Goal: Task Accomplishment & Management: Use online tool/utility

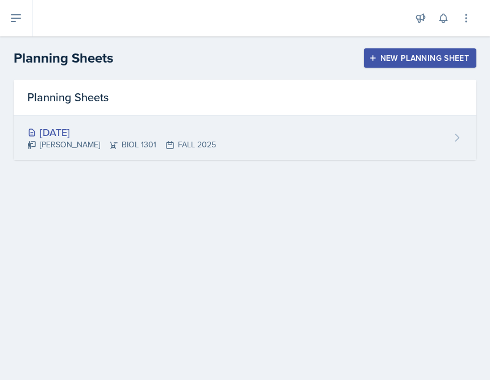
click at [90, 135] on div "[DATE]" at bounding box center [121, 132] width 189 height 15
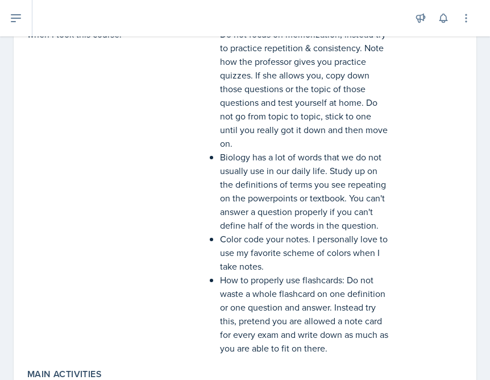
scroll to position [370, 0]
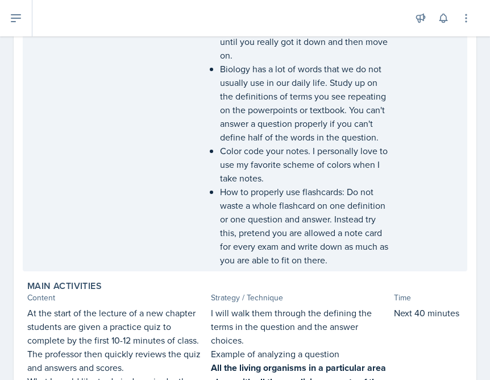
click at [257, 194] on p "How to properly use flashcards: Do not waste a whole flashcard on one definitio…" at bounding box center [305, 226] width 170 height 82
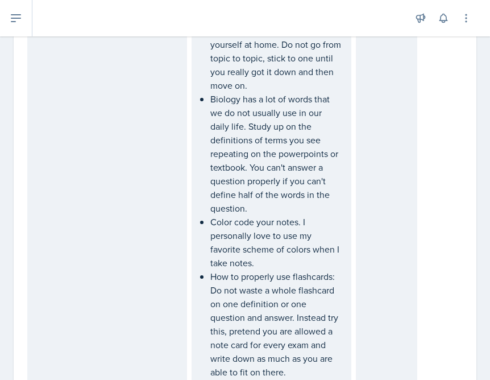
scroll to position [442, 0]
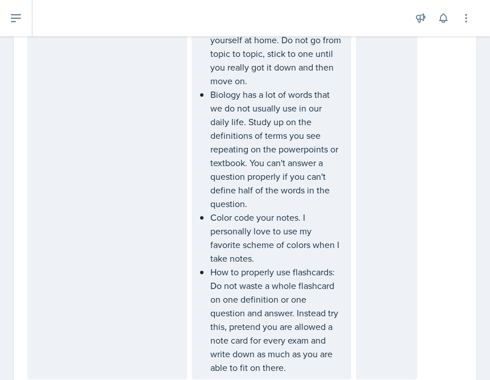
click at [266, 280] on p "How to properly use flashcards: Do not waste a whole flashcard on one definitio…" at bounding box center [276, 319] width 131 height 109
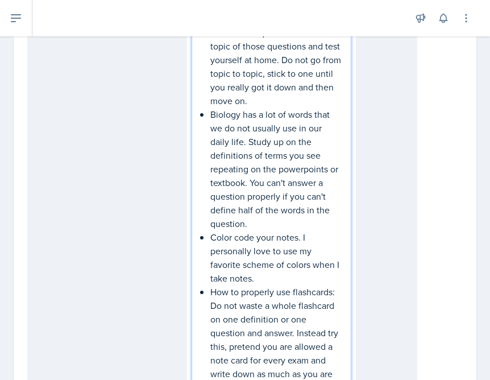
scroll to position [462, 0]
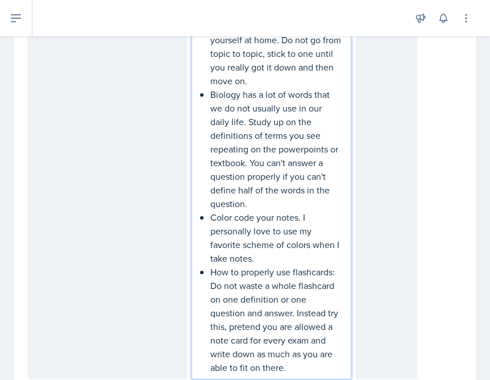
click at [263, 265] on p "Color code your notes. I personally love to use my favorite scheme of colors wh…" at bounding box center [276, 238] width 131 height 55
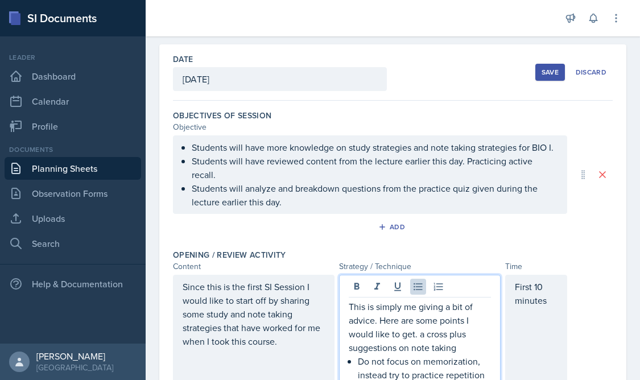
scroll to position [0, 0]
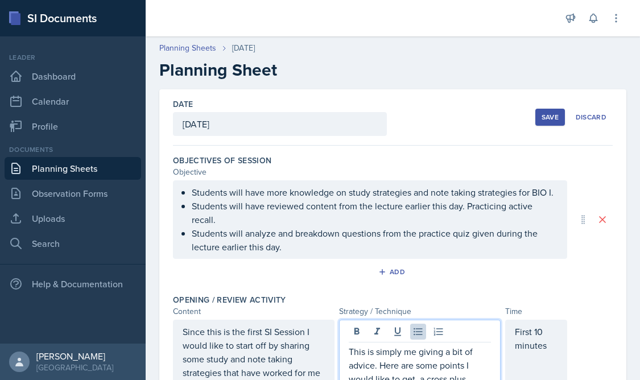
click at [490, 113] on div "Save" at bounding box center [550, 117] width 17 height 9
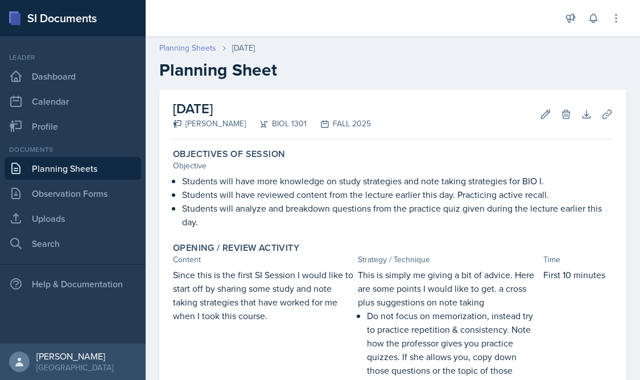
click at [206, 42] on link "Planning Sheets" at bounding box center [187, 48] width 57 height 12
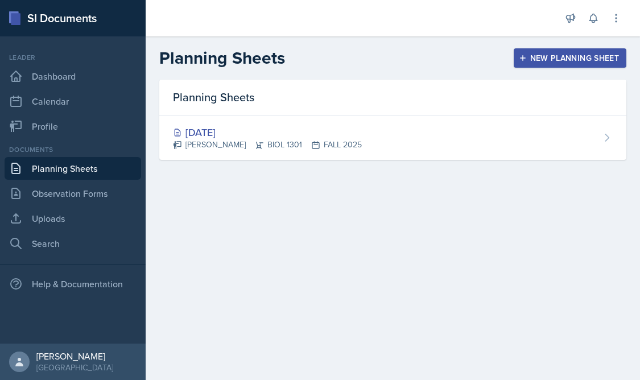
click at [490, 59] on div "New Planning Sheet" at bounding box center [570, 57] width 98 height 9
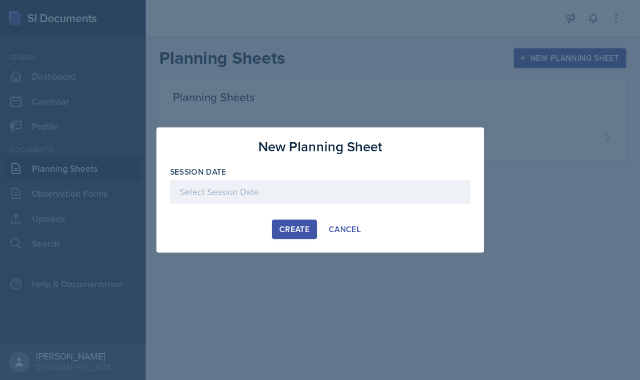
click at [329, 193] on div at bounding box center [320, 192] width 300 height 24
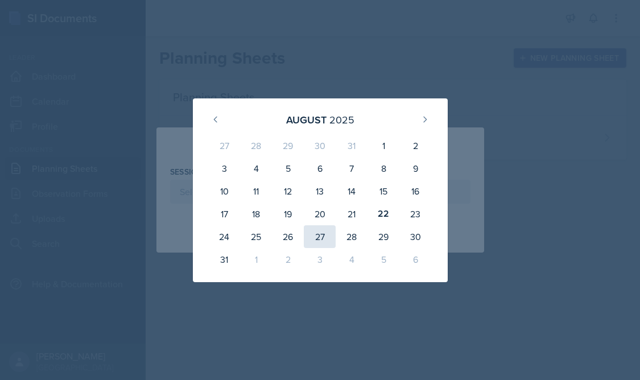
click at [321, 238] on div "27" at bounding box center [320, 236] width 32 height 23
type input "August 27th, 2025"
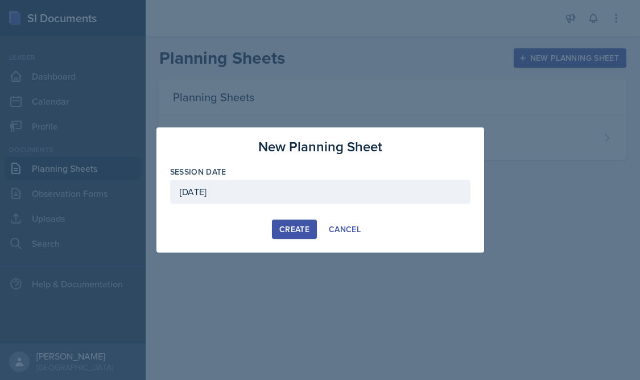
click at [301, 229] on div "Create" at bounding box center [294, 229] width 30 height 9
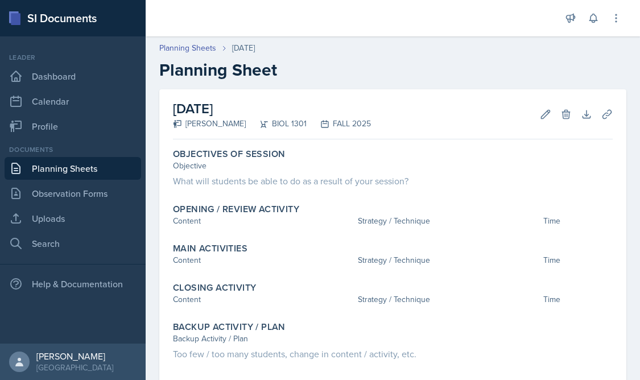
click at [73, 169] on link "Planning Sheets" at bounding box center [73, 168] width 137 height 23
